Goal: Information Seeking & Learning: Learn about a topic

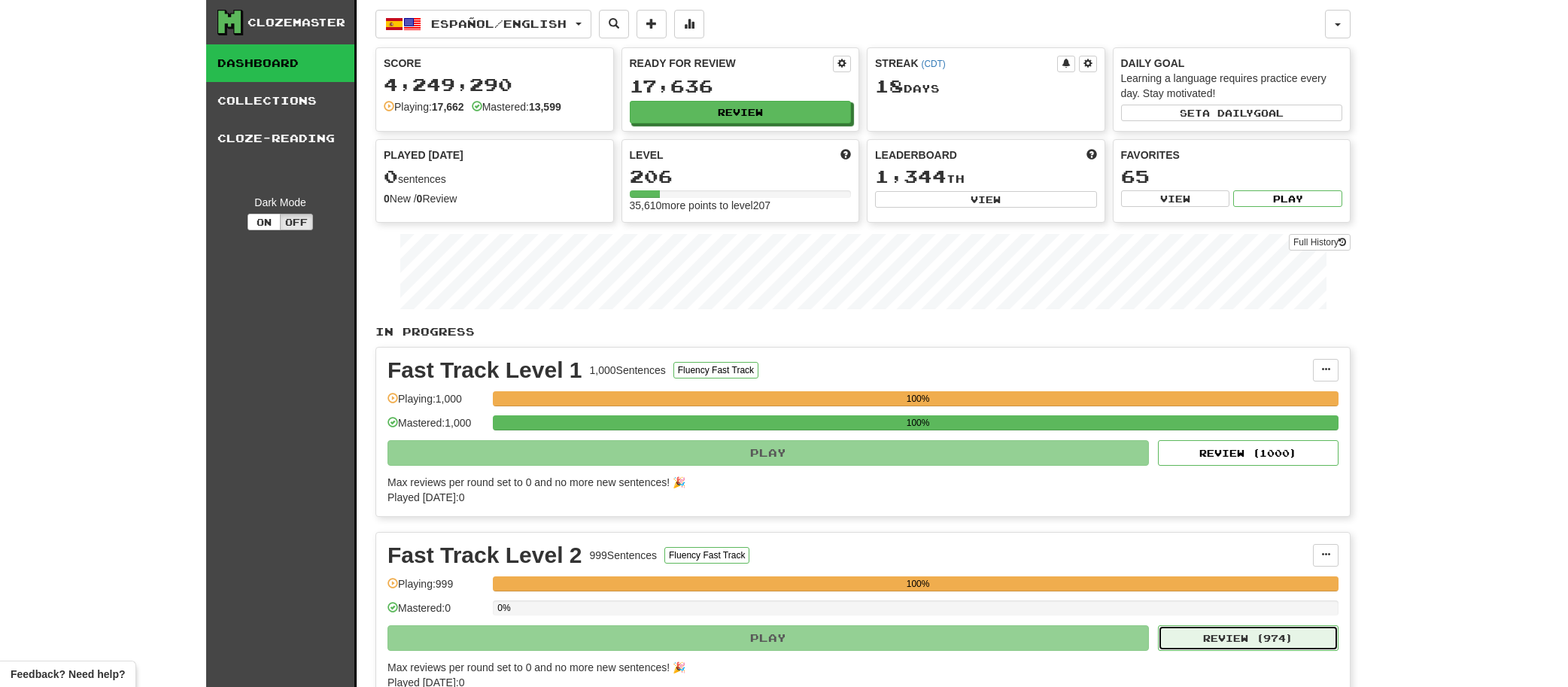
click at [1228, 641] on button "Review ( 974 )" at bounding box center [1248, 638] width 181 height 26
select select "**"
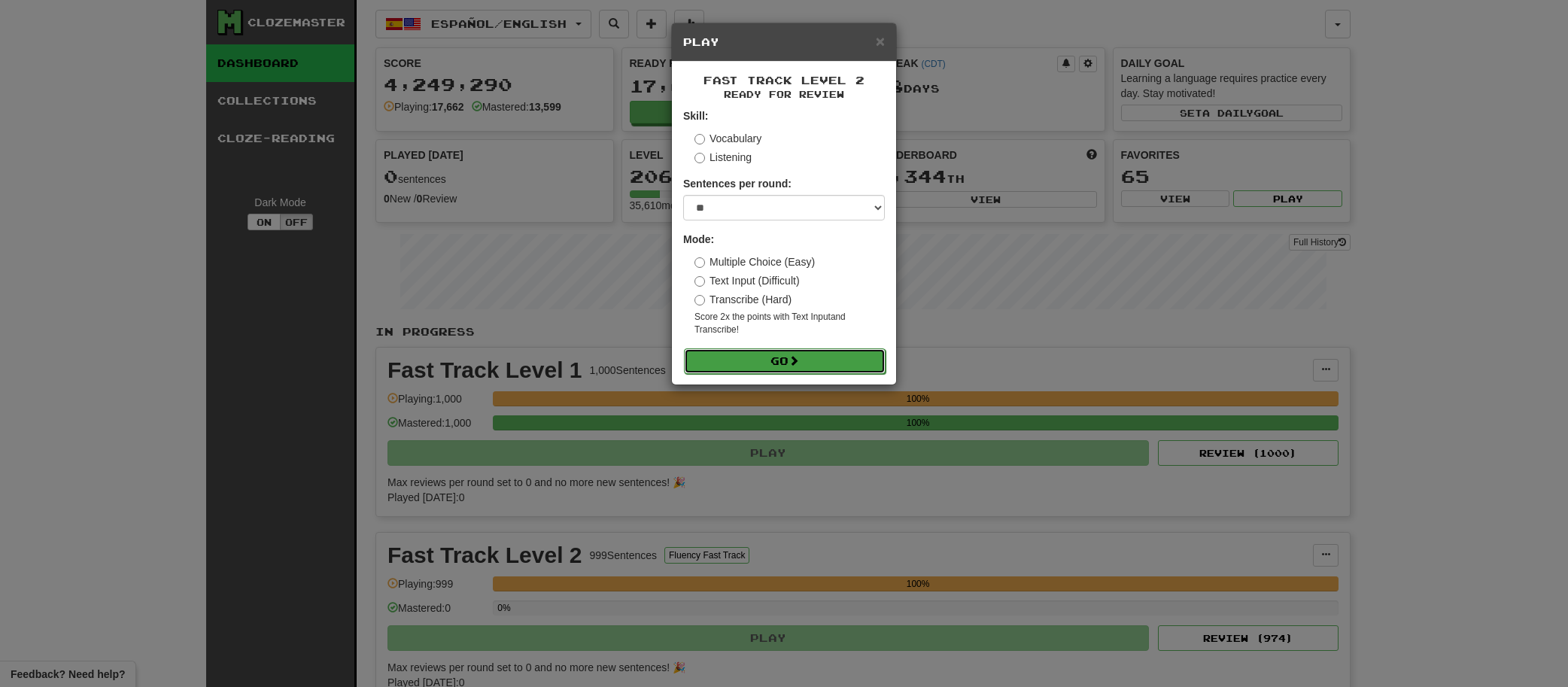
click at [775, 365] on button "Go" at bounding box center [784, 361] width 202 height 26
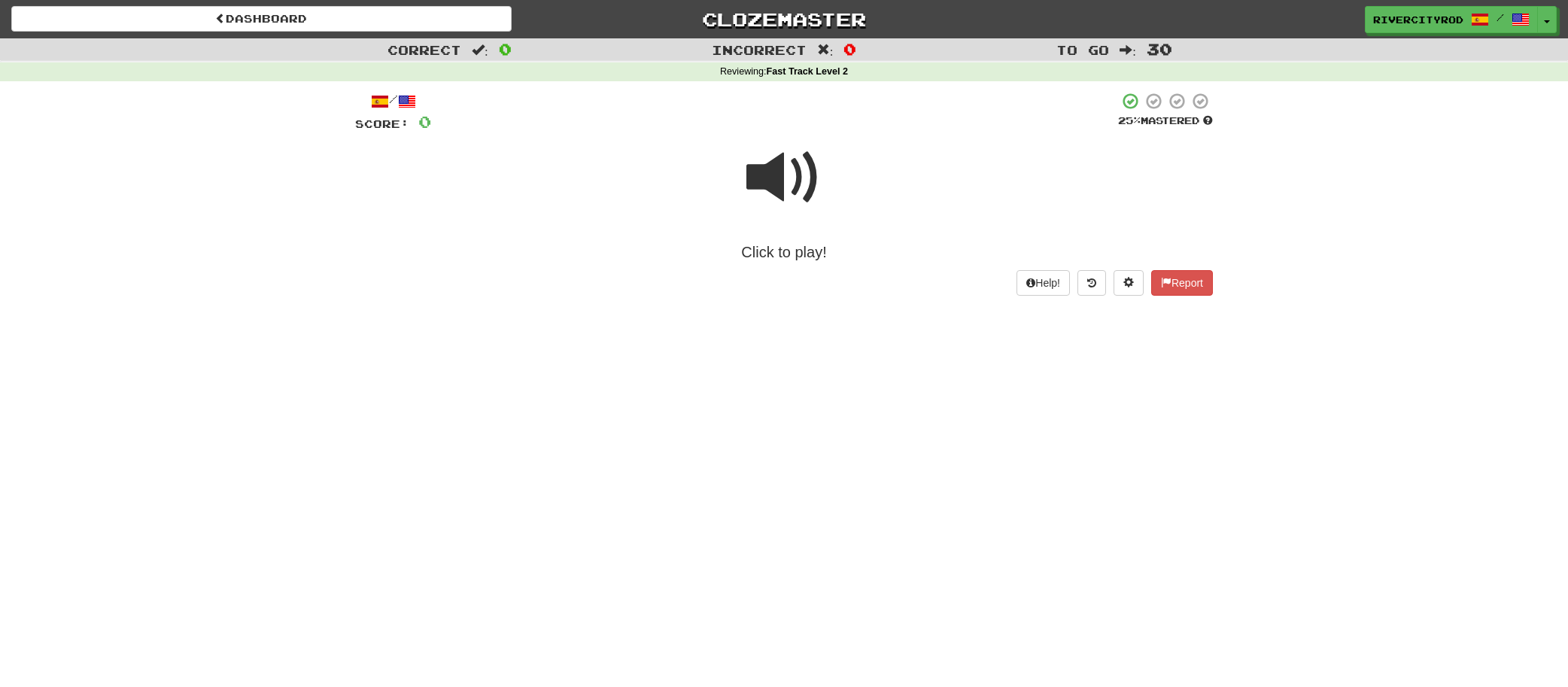
click at [780, 195] on span at bounding box center [784, 177] width 75 height 75
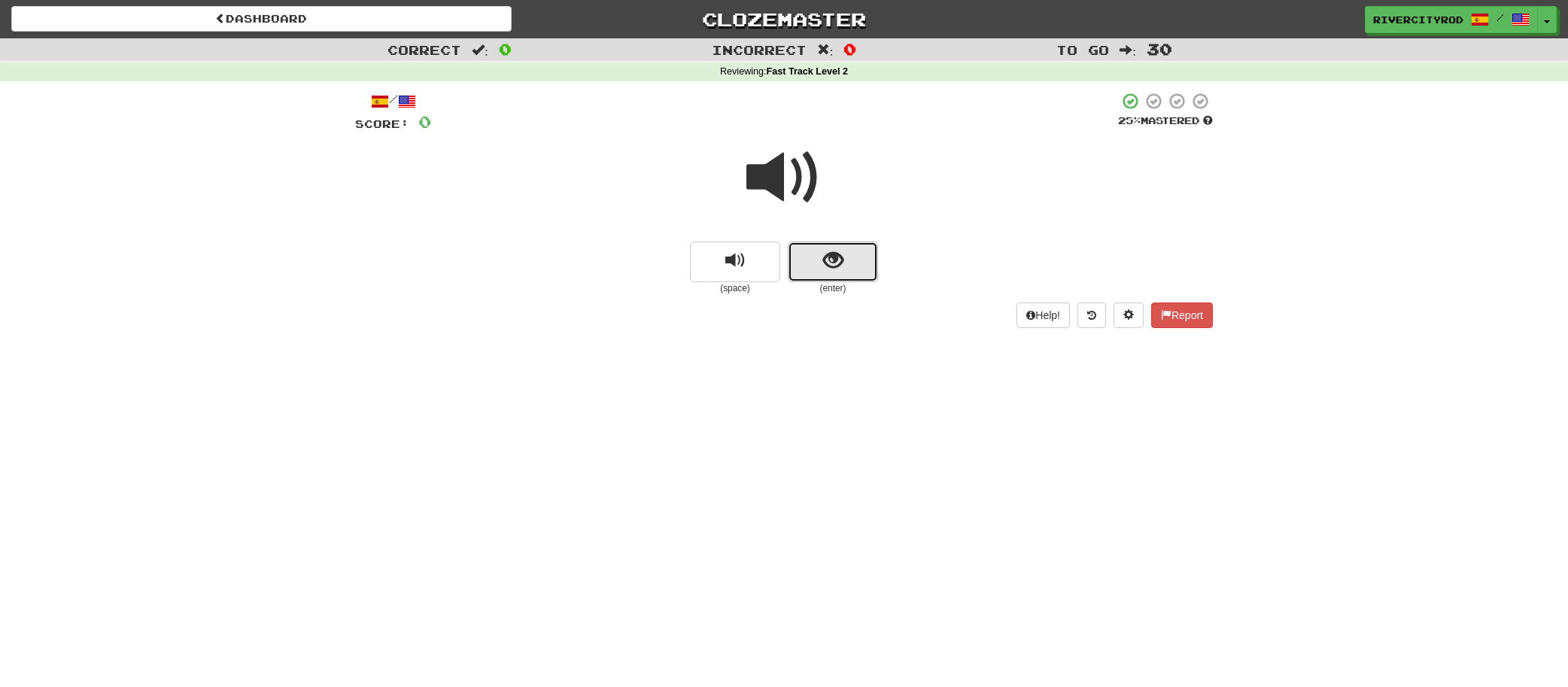
click at [832, 247] on button "show sentence" at bounding box center [832, 262] width 90 height 40
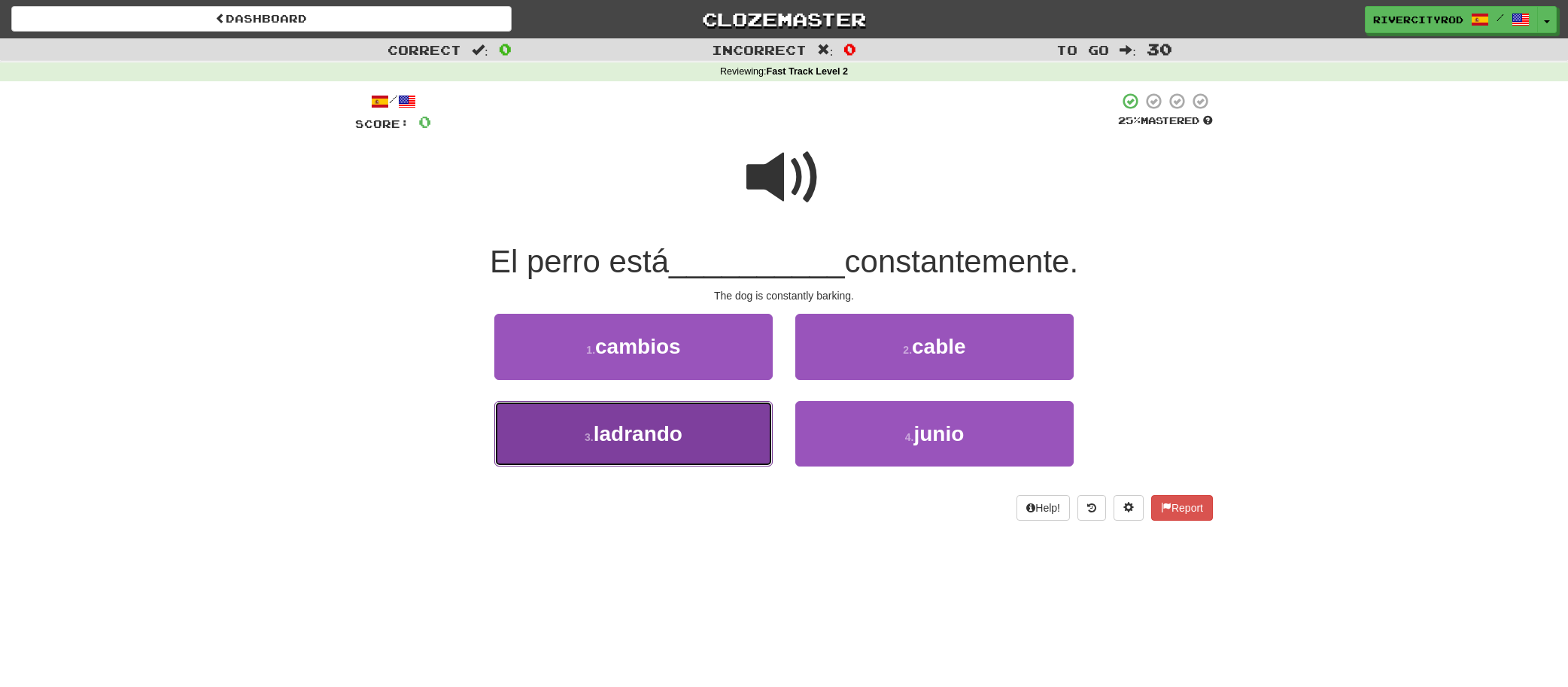
click at [719, 420] on button "3 . ladrando" at bounding box center [633, 434] width 279 height 65
